Goal: Check status: Check status

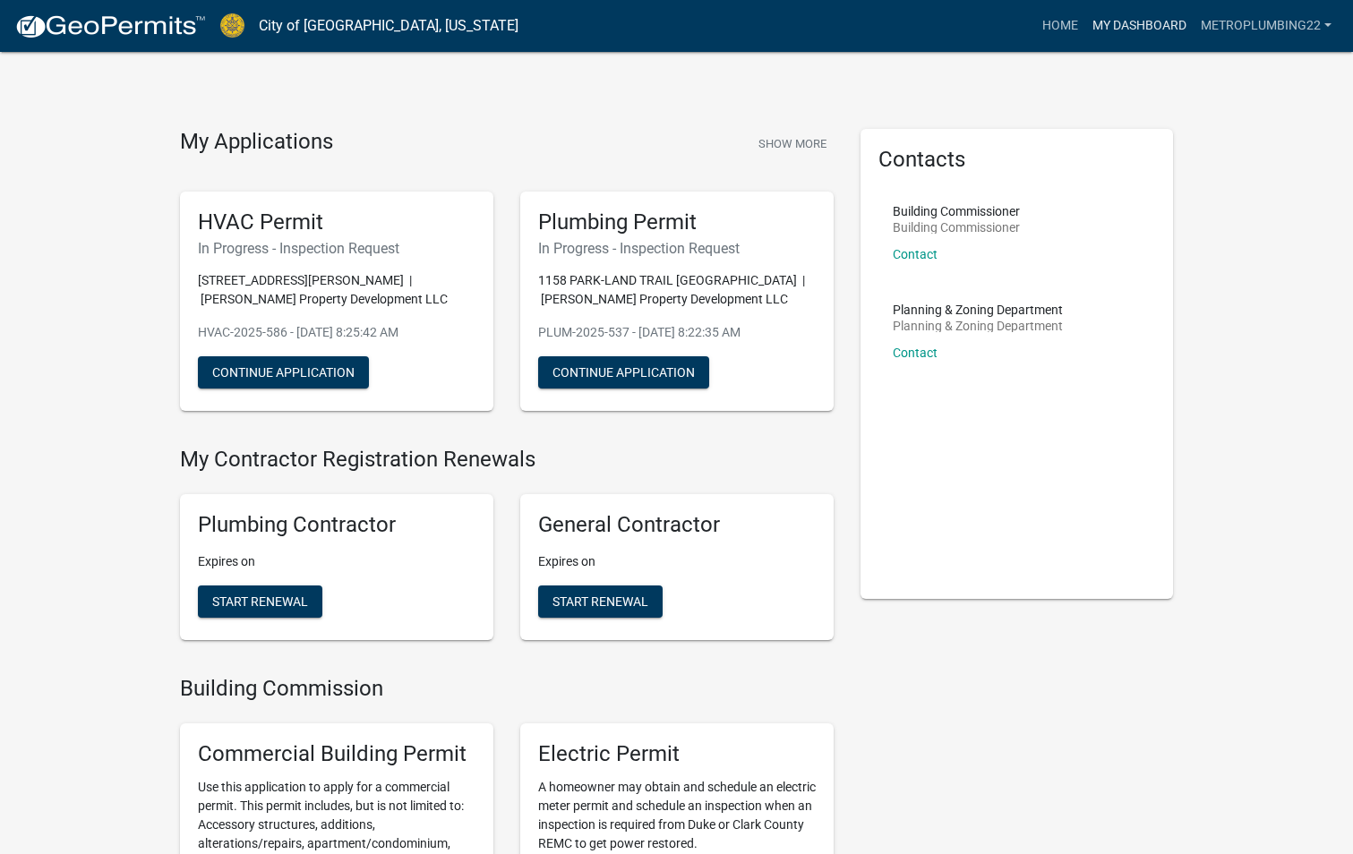
click at [1135, 30] on link "My Dashboard" at bounding box center [1139, 26] width 108 height 34
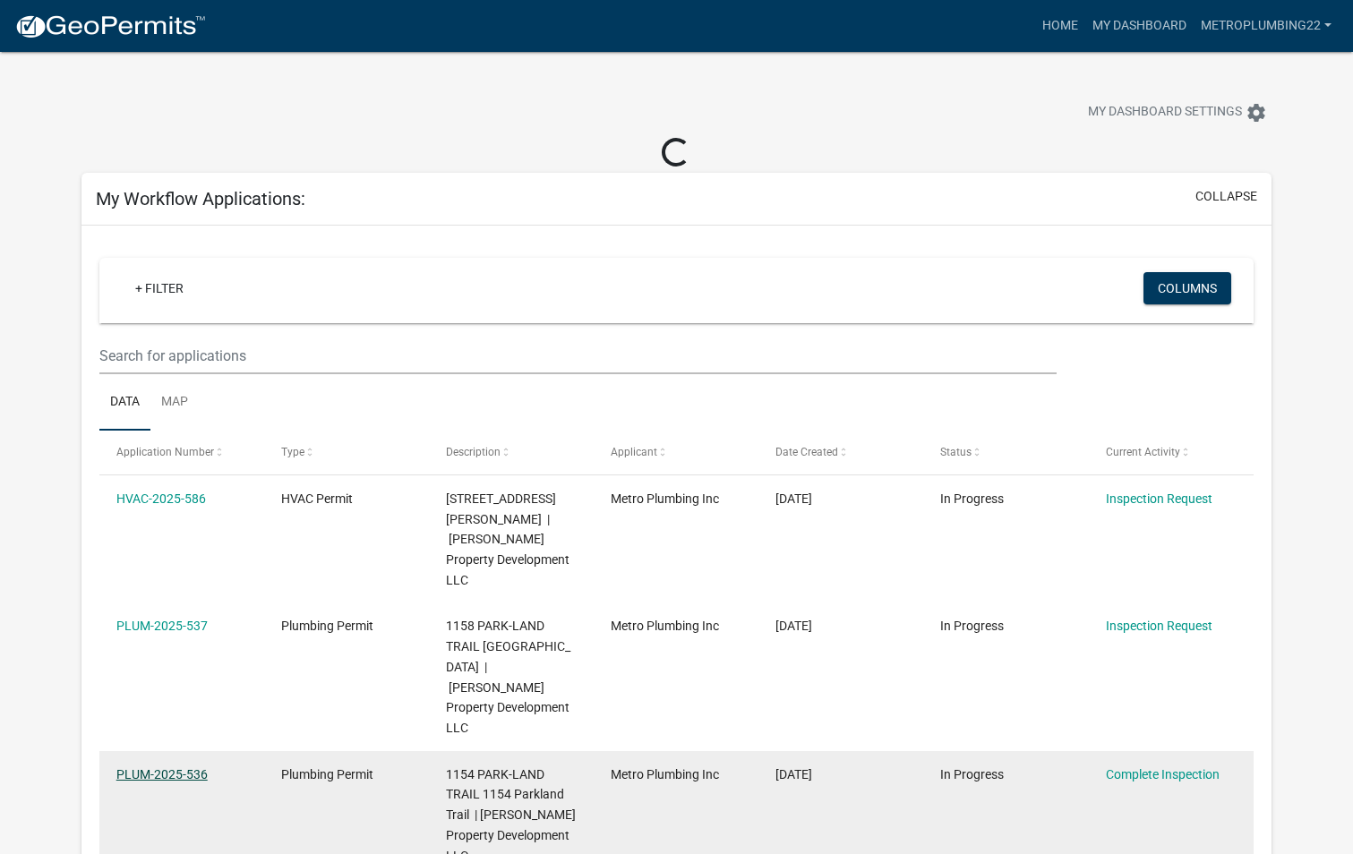
click at [185, 767] on link "PLUM-2025-536" at bounding box center [161, 774] width 91 height 14
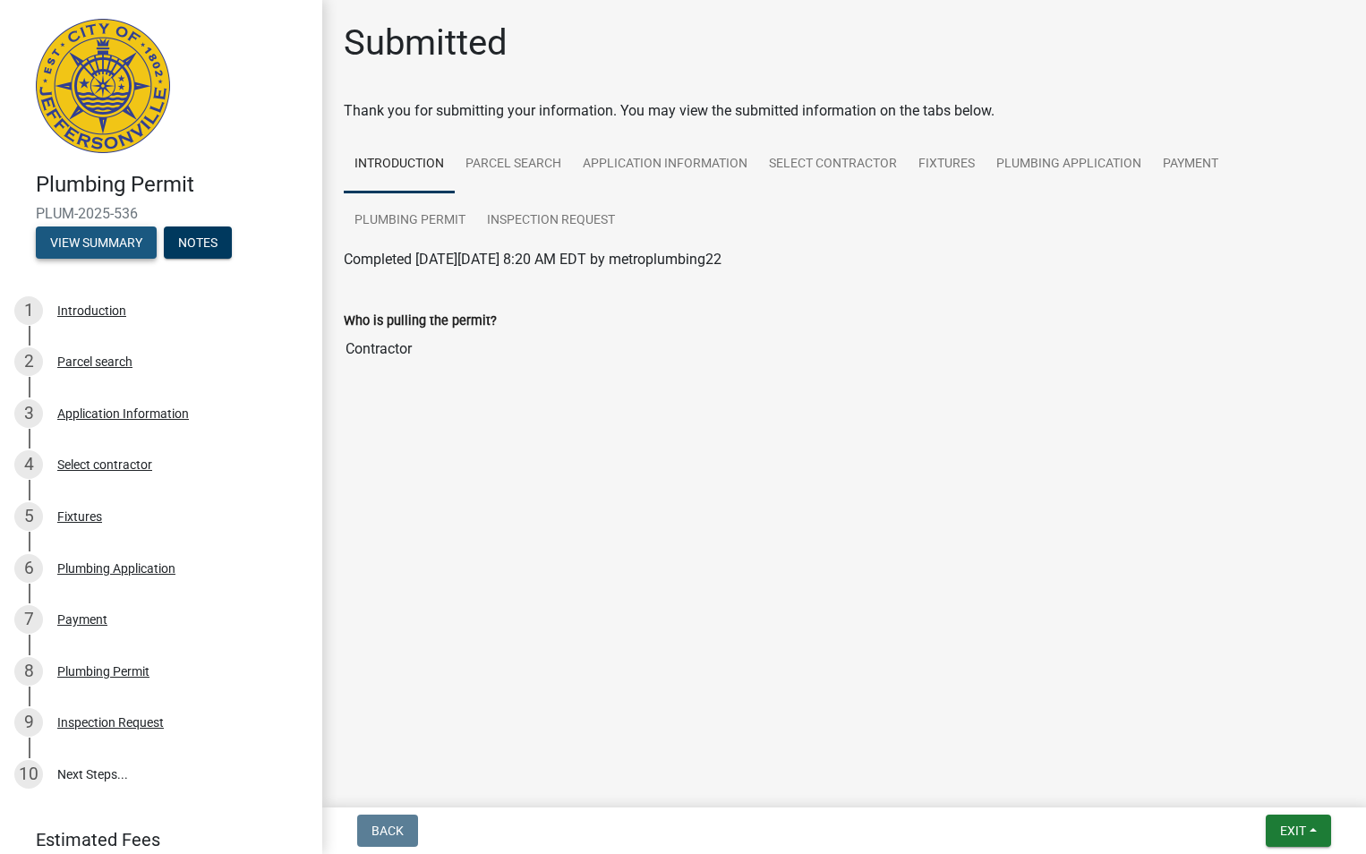
click at [147, 244] on button "View Summary" at bounding box center [96, 243] width 121 height 32
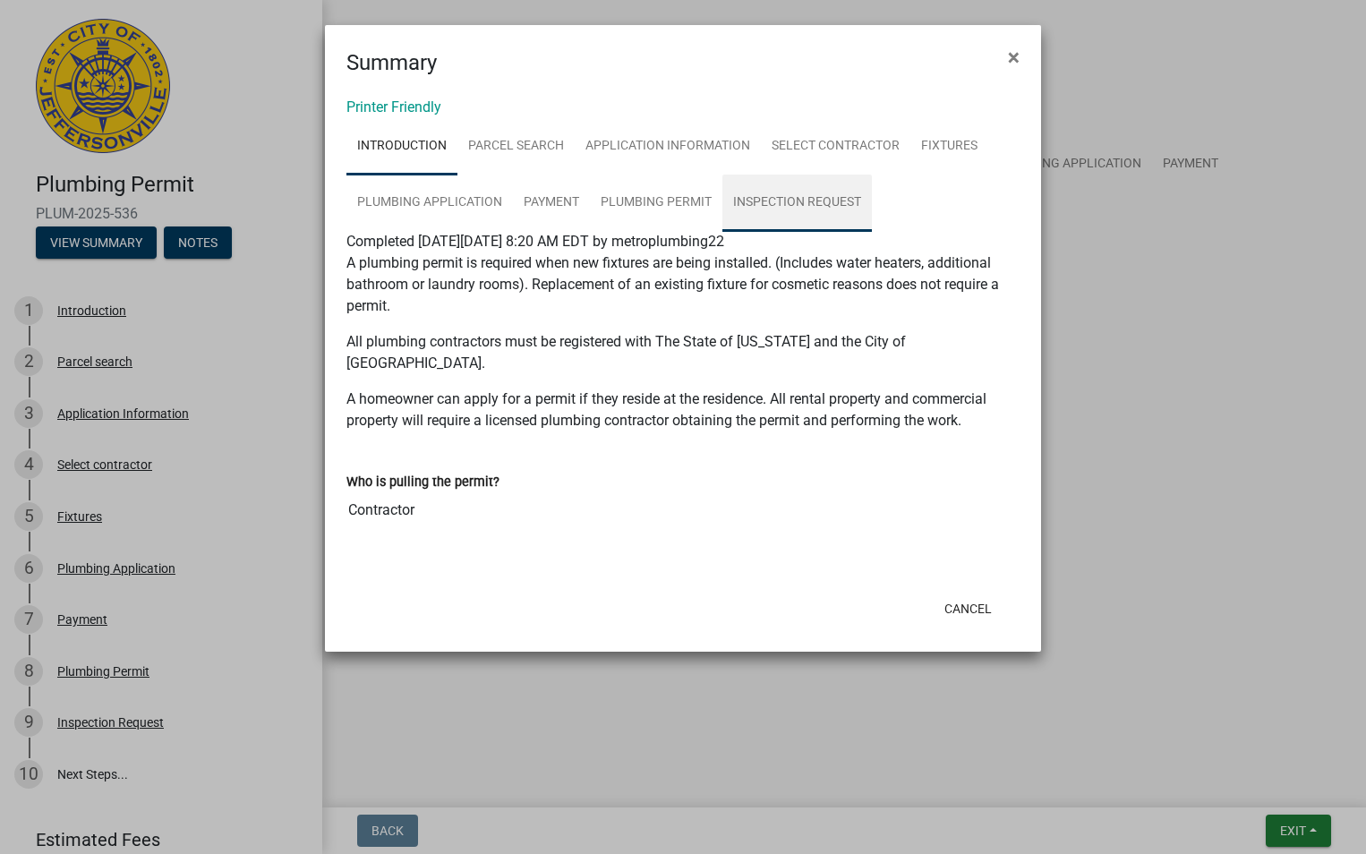
click at [809, 199] on link "Inspection Request" at bounding box center [798, 203] width 150 height 57
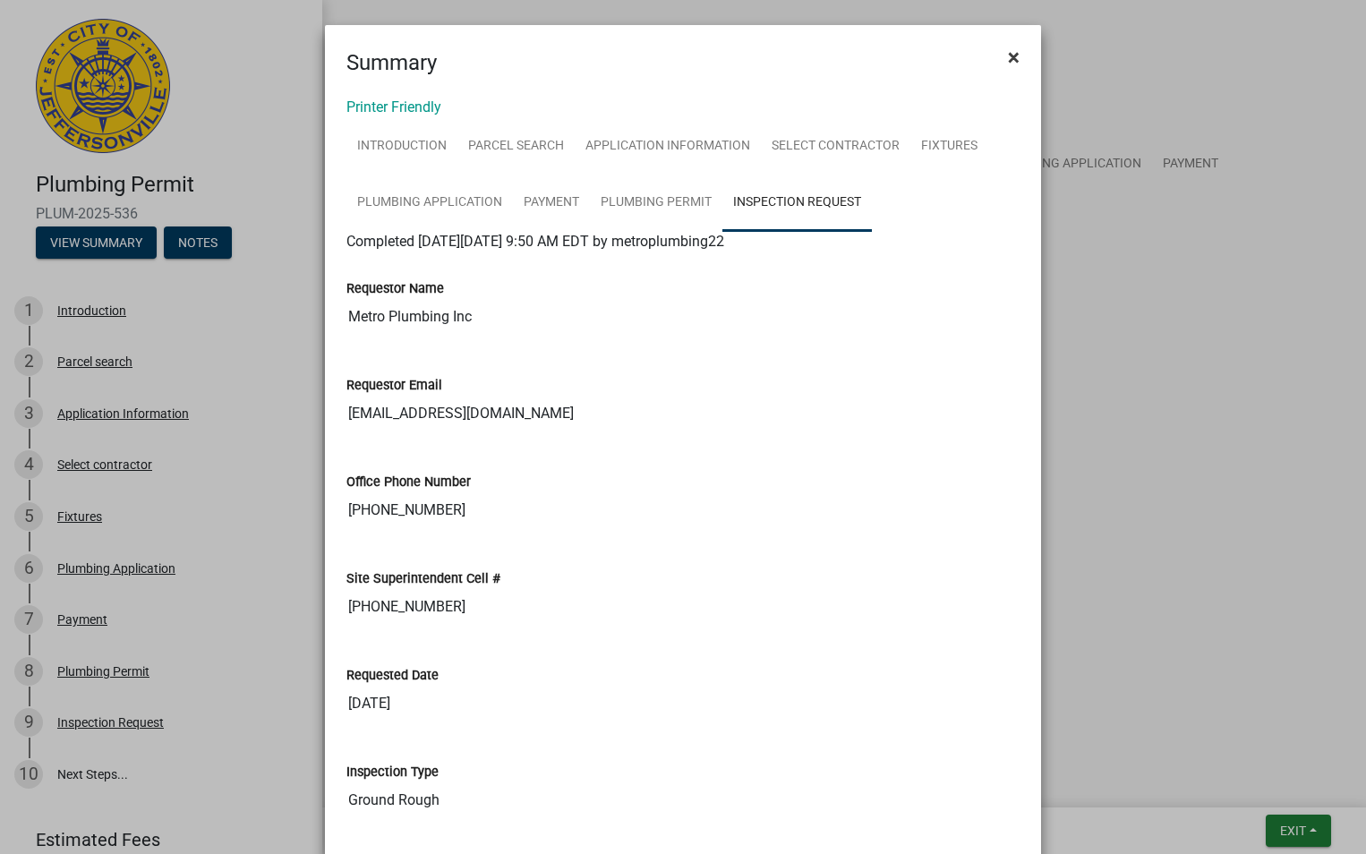
click at [1016, 56] on button "×" at bounding box center [1014, 57] width 40 height 50
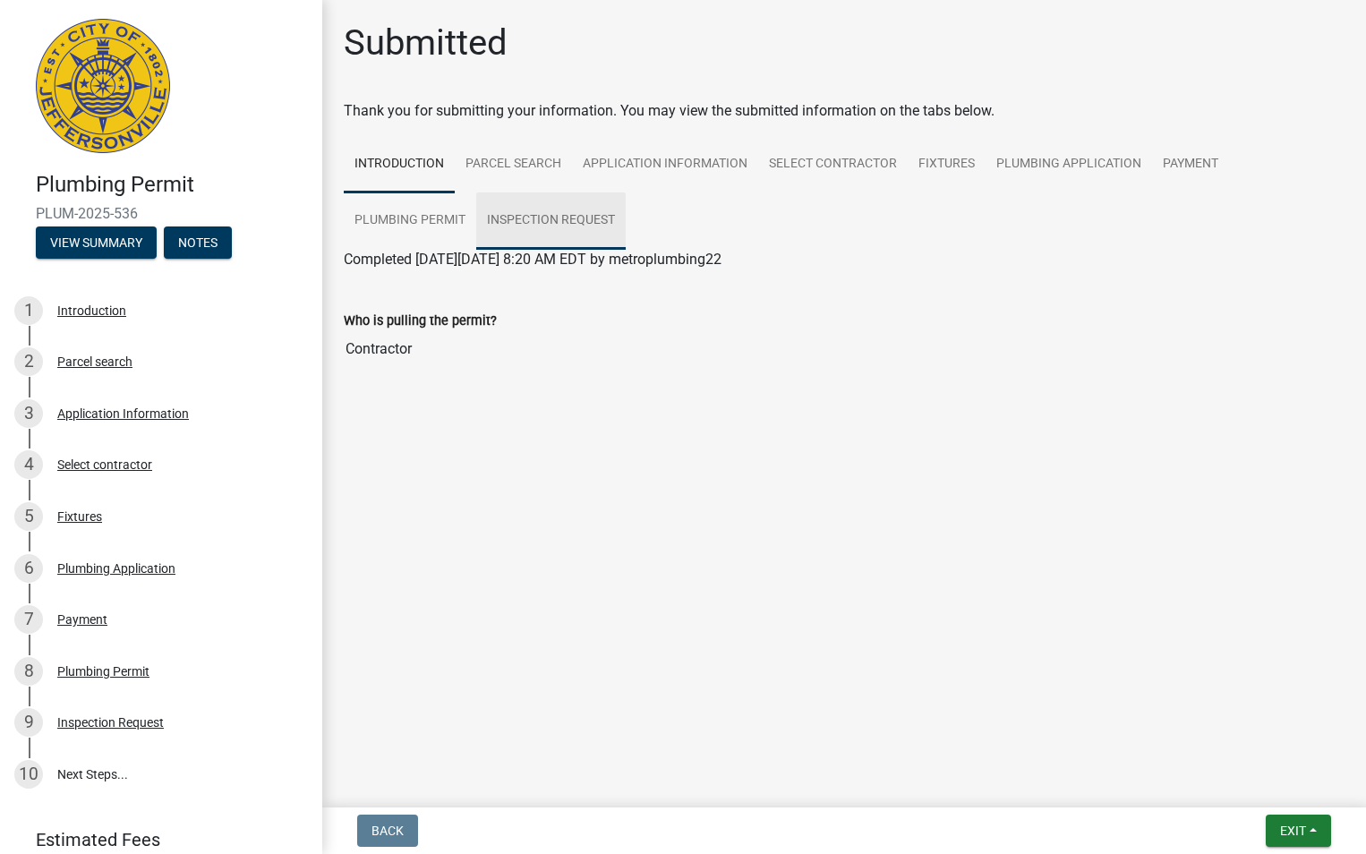
click at [595, 231] on link "Inspection Request" at bounding box center [551, 221] width 150 height 57
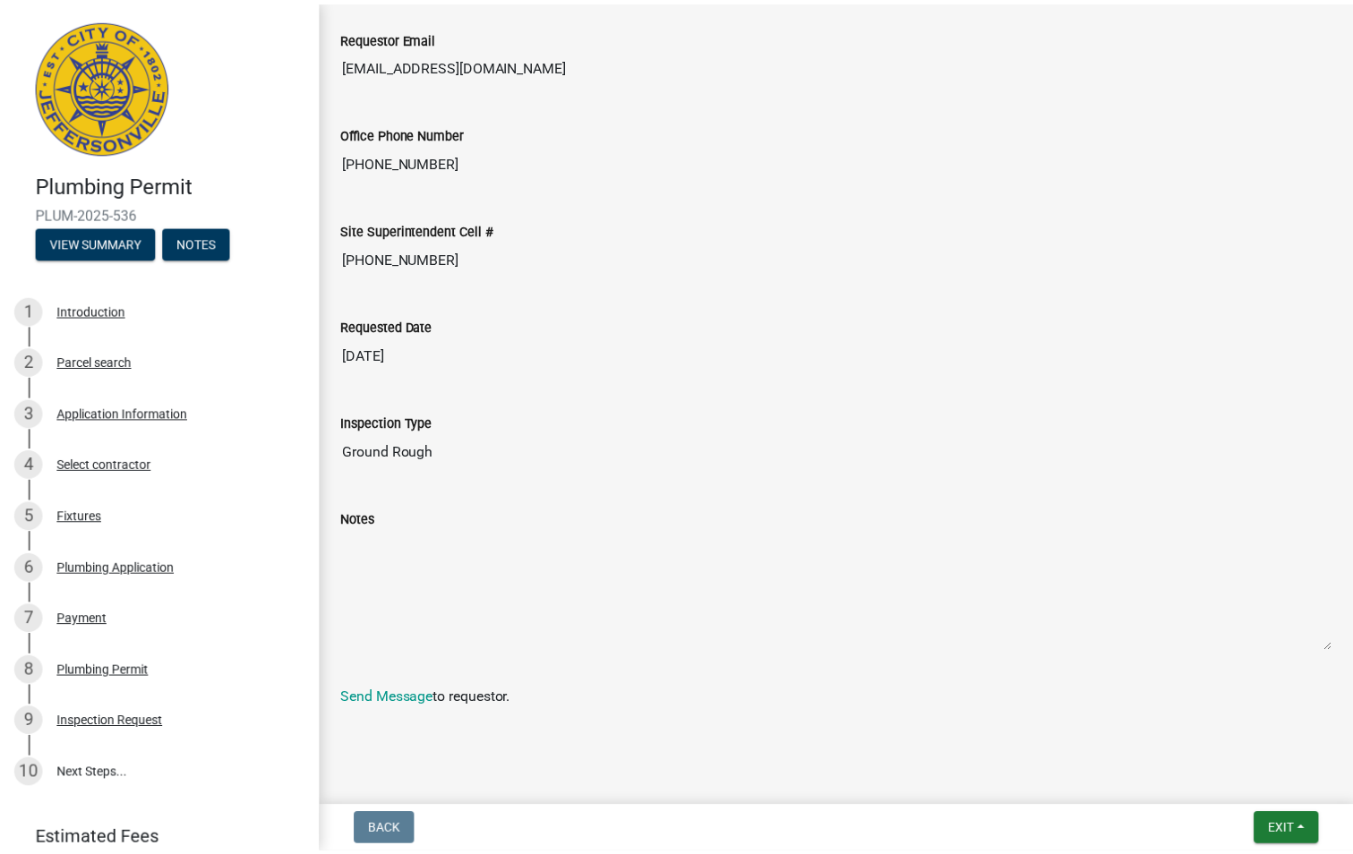
scroll to position [367, 0]
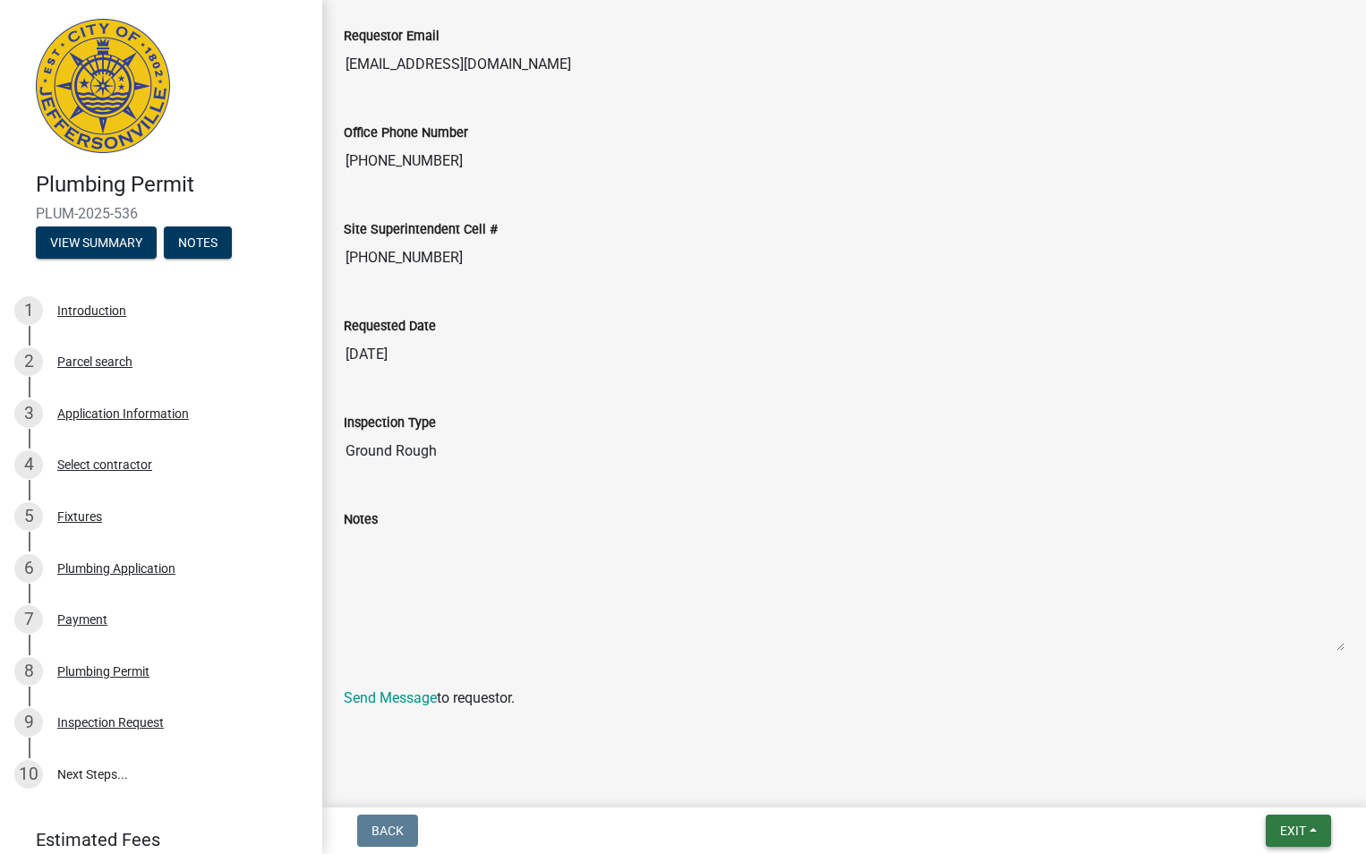
click at [1282, 819] on button "Exit" at bounding box center [1298, 831] width 65 height 32
click at [1238, 791] on button "Save & Exit" at bounding box center [1259, 784] width 143 height 43
